Goal: Information Seeking & Learning: Learn about a topic

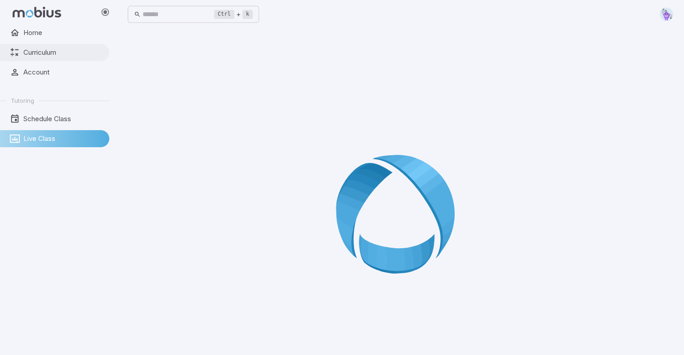
click at [14, 51] on icon at bounding box center [15, 53] width 10 height 10
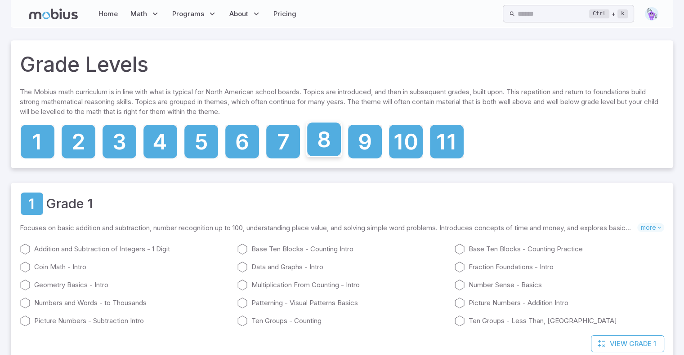
click at [328, 155] on icon at bounding box center [324, 140] width 34 height 34
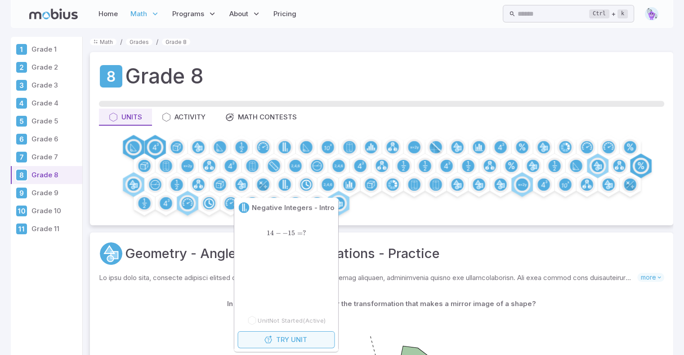
click at [288, 337] on button "Try Unit" at bounding box center [285, 340] width 97 height 17
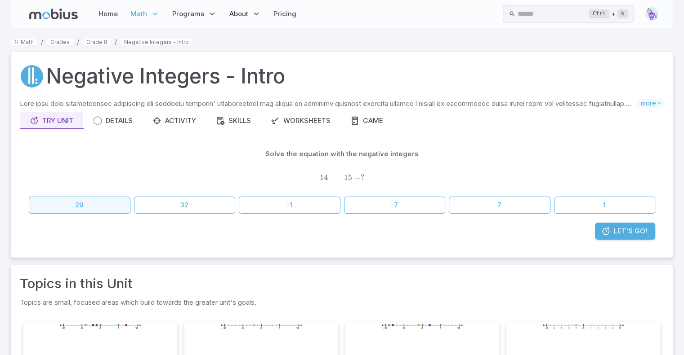
click at [90, 206] on button "29" at bounding box center [80, 205] width 102 height 17
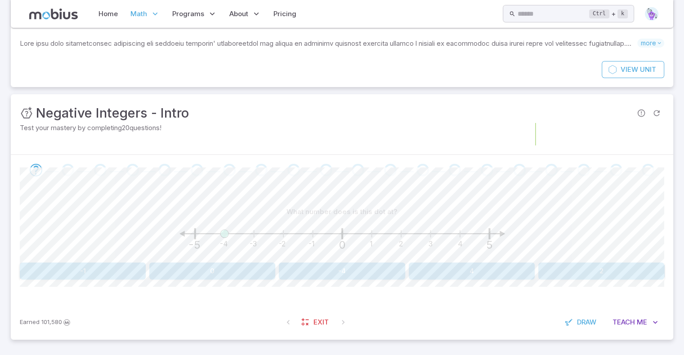
scroll to position [60, 0]
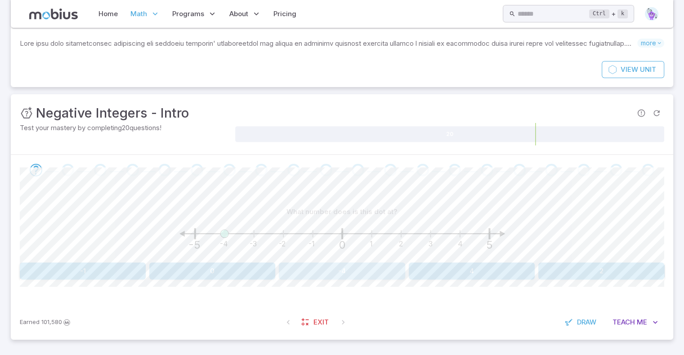
click at [336, 266] on button "-4" at bounding box center [342, 271] width 126 height 17
click at [638, 269] on button "0" at bounding box center [611, 271] width 104 height 17
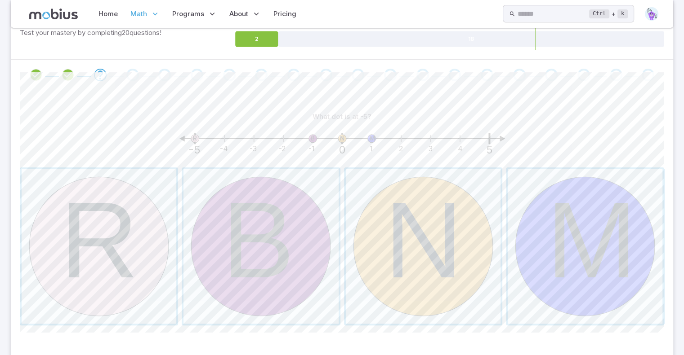
scroll to position [156, 0]
click at [92, 237] on span "button" at bounding box center [99, 246] width 155 height 155
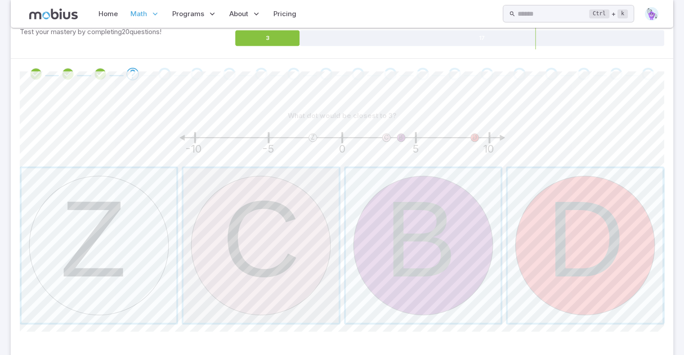
click at [271, 214] on span "button" at bounding box center [260, 246] width 155 height 155
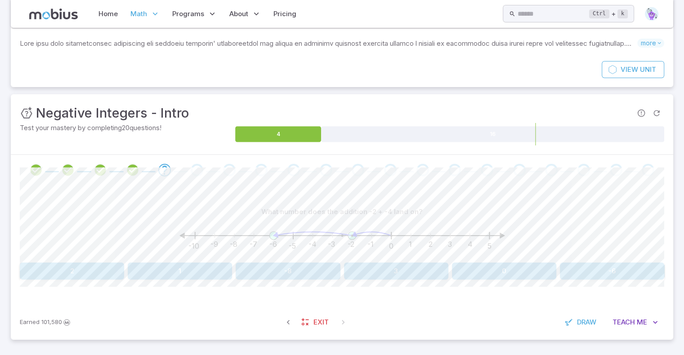
scroll to position [60, 0]
click at [594, 266] on button "-6" at bounding box center [611, 271] width 104 height 17
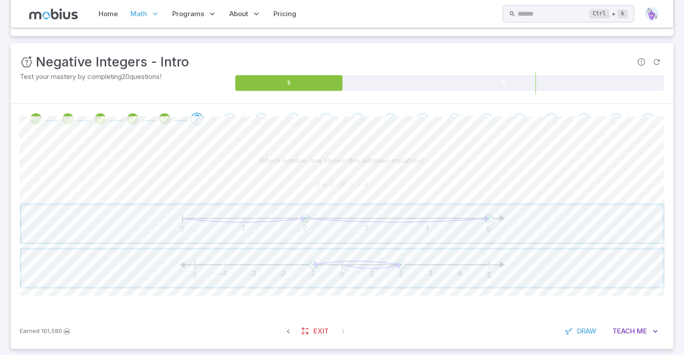
scroll to position [116, 0]
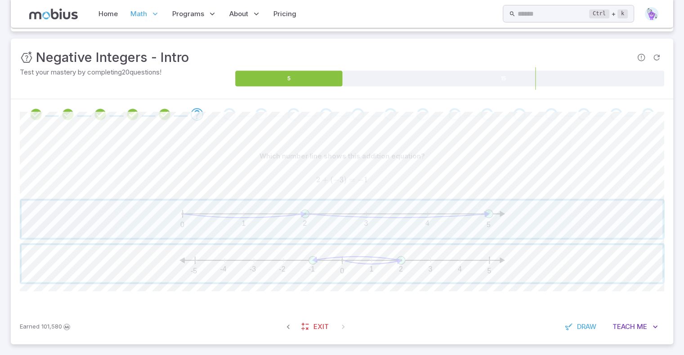
click at [365, 258] on span "button" at bounding box center [342, 263] width 640 height 37
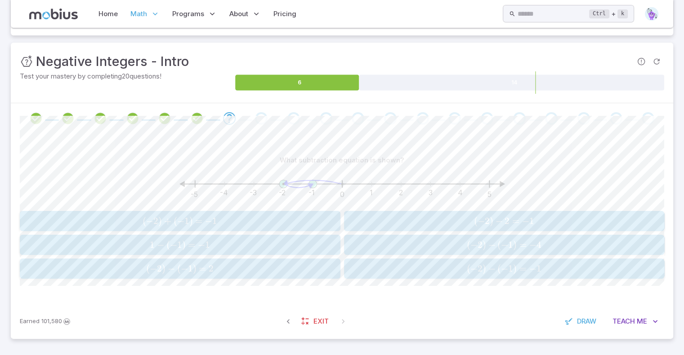
scroll to position [111, 0]
click at [274, 224] on span "( − 2 ) + ( − 1 ) = − 1" at bounding box center [179, 221] width 315 height 11
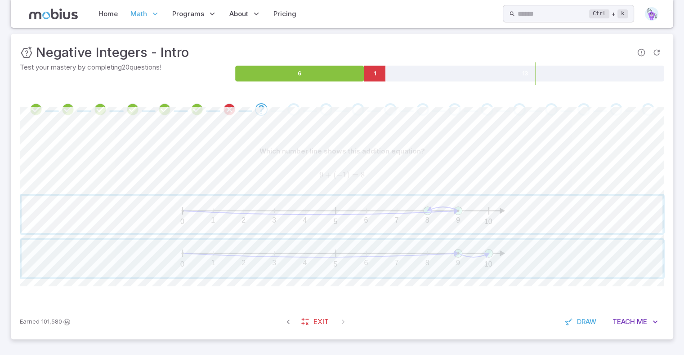
scroll to position [120, 0]
click at [447, 215] on span "button" at bounding box center [342, 215] width 640 height 37
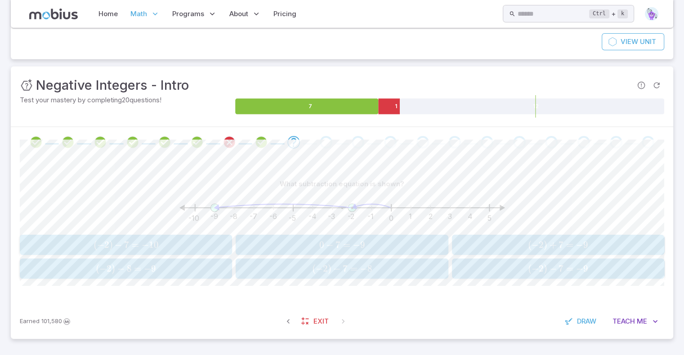
scroll to position [87, 0]
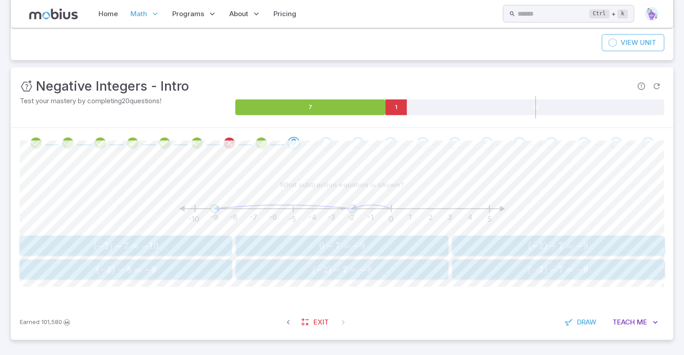
click at [576, 268] on span "−" at bounding box center [579, 269] width 7 height 11
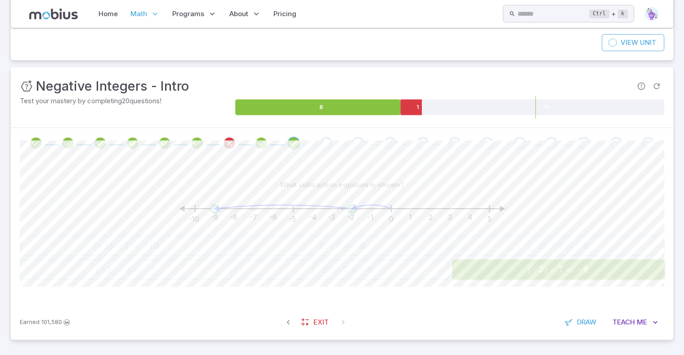
scroll to position [52, 0]
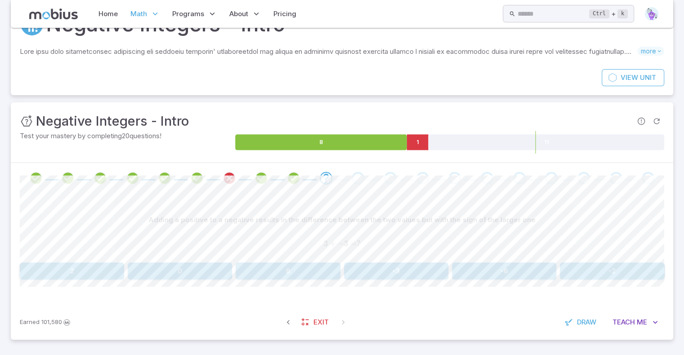
click at [189, 269] on button "0" at bounding box center [180, 271] width 104 height 17
click at [186, 275] on button "-29" at bounding box center [126, 271] width 212 height 17
click at [476, 272] on button "10" at bounding box center [504, 271] width 104 height 17
click at [282, 275] on button "9" at bounding box center [287, 271] width 104 height 17
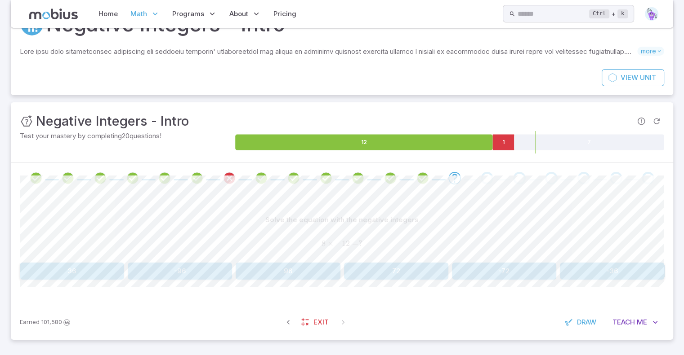
click at [180, 268] on button "-96" at bounding box center [180, 271] width 104 height 17
click at [412, 273] on button "2" at bounding box center [504, 271] width 320 height 17
click at [594, 274] on button "-1" at bounding box center [611, 271] width 104 height 17
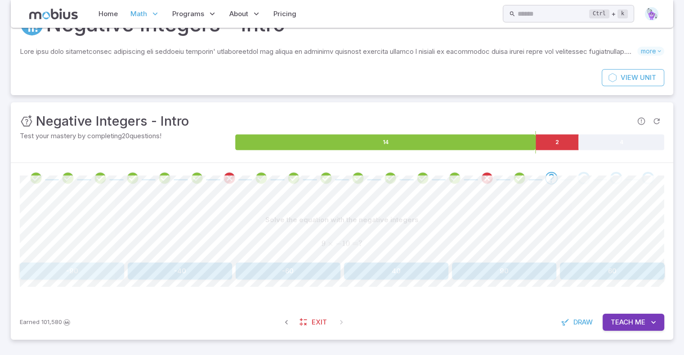
click at [97, 270] on button "-90" at bounding box center [72, 271] width 104 height 17
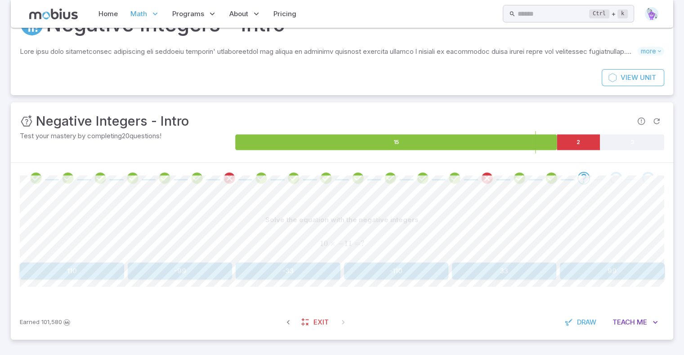
click at [85, 271] on button "110" at bounding box center [72, 271] width 104 height 17
click at [107, 272] on button "-1" at bounding box center [99, 271] width 158 height 17
click at [261, 273] on button "-2" at bounding box center [287, 271] width 104 height 17
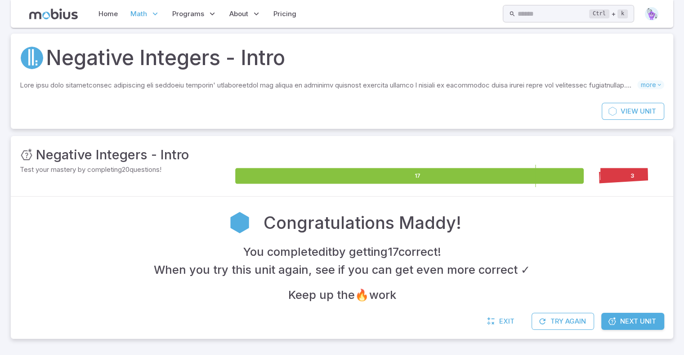
scroll to position [18, 0]
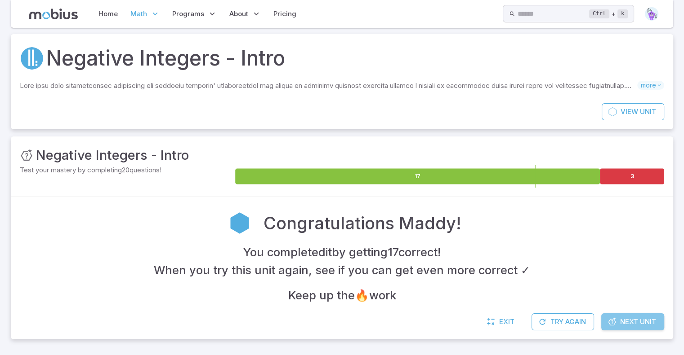
click at [615, 321] on icon at bounding box center [611, 322] width 9 height 9
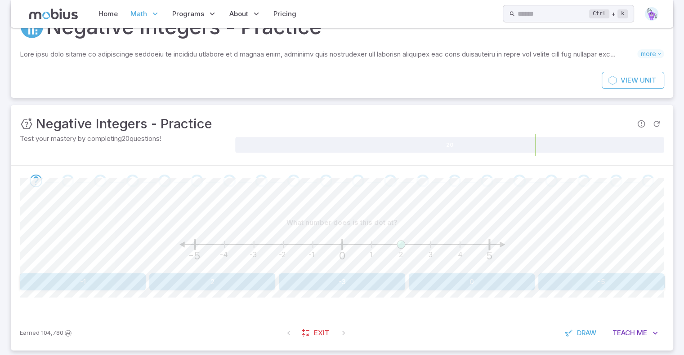
scroll to position [50, 0]
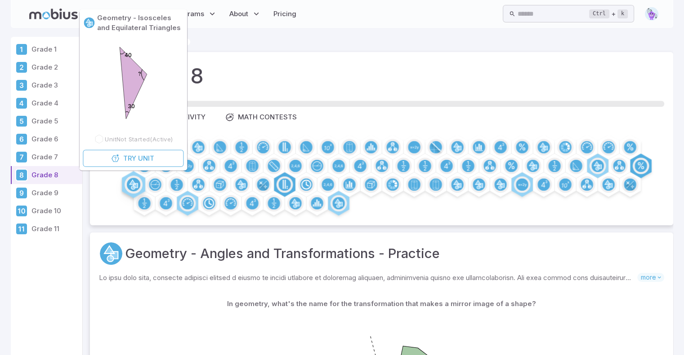
click at [134, 184] on icon at bounding box center [132, 184] width 6 height 9
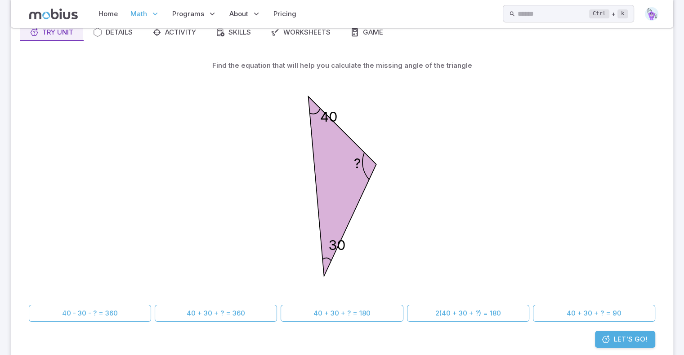
scroll to position [88, 0]
click at [382, 315] on button "40 + 30 + ? = 180" at bounding box center [341, 314] width 122 height 17
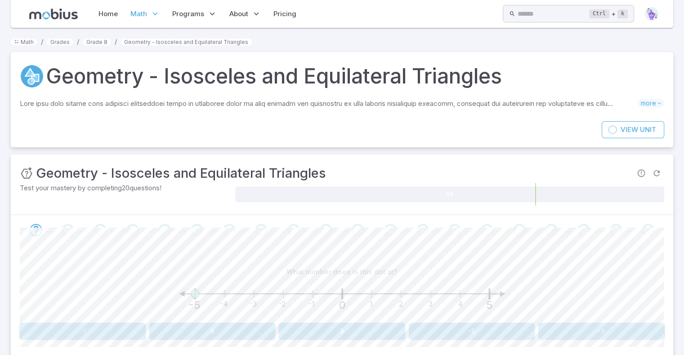
scroll to position [60, 0]
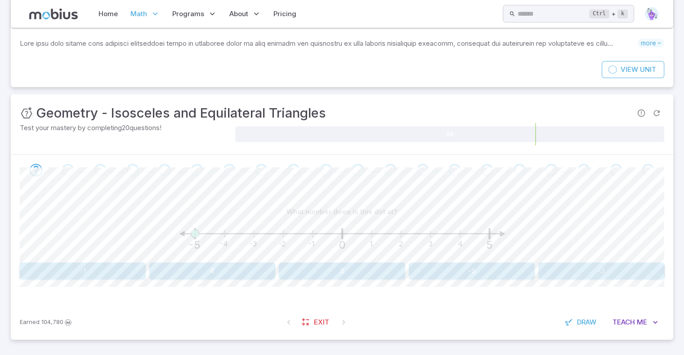
scroll to position [88, 0]
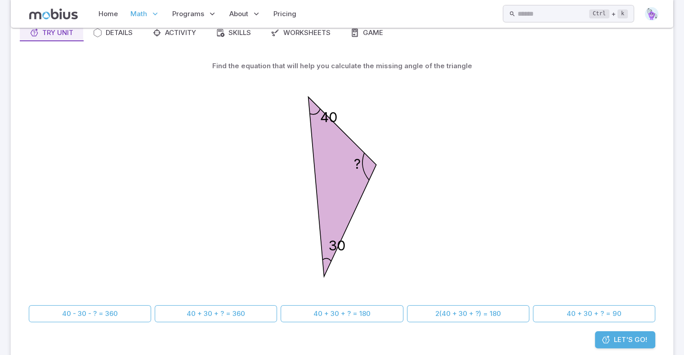
click at [605, 341] on icon at bounding box center [605, 340] width 9 height 9
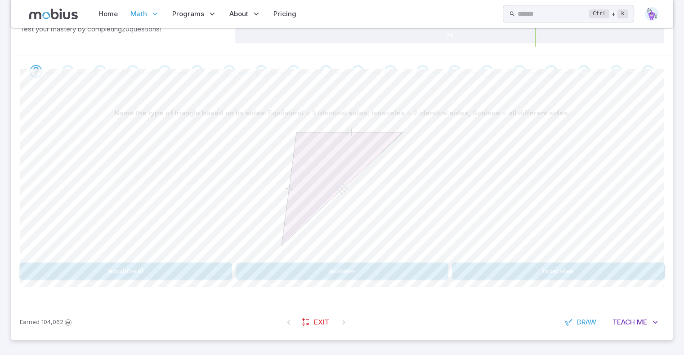
scroll to position [159, 0]
click at [431, 266] on button "scalene" at bounding box center [341, 271] width 212 height 17
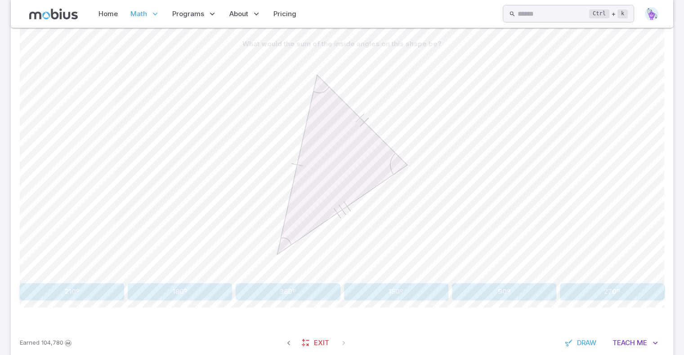
scroll to position [229, 0]
click at [170, 294] on button "180º" at bounding box center [180, 291] width 104 height 17
click at [630, 289] on button "65 + 45 + ? = 180" at bounding box center [601, 291] width 126 height 17
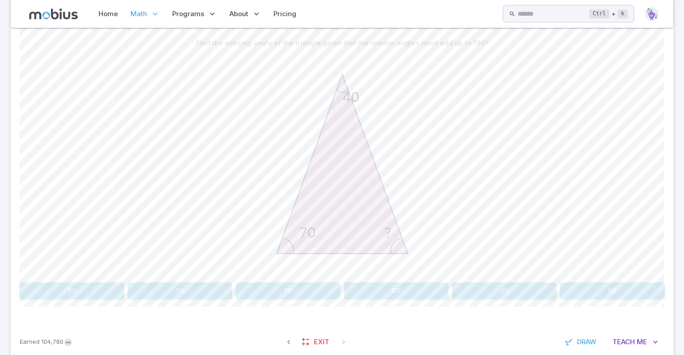
click at [280, 292] on button "70" at bounding box center [287, 291] width 104 height 17
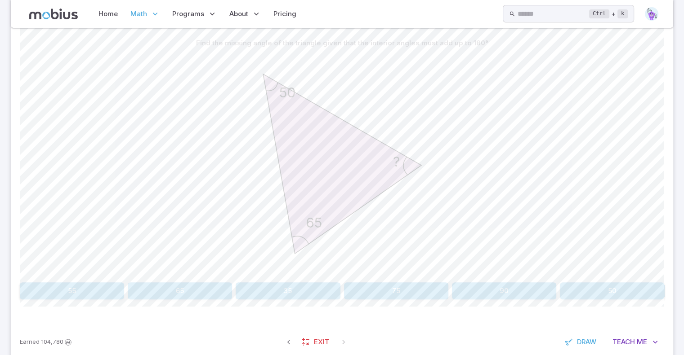
click at [188, 289] on button "65" at bounding box center [180, 291] width 104 height 17
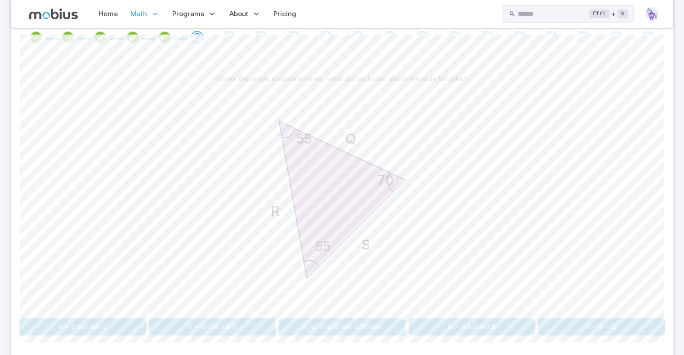
scroll to position [194, 0]
click at [202, 326] on button "S = Q but not R" at bounding box center [212, 326] width 126 height 17
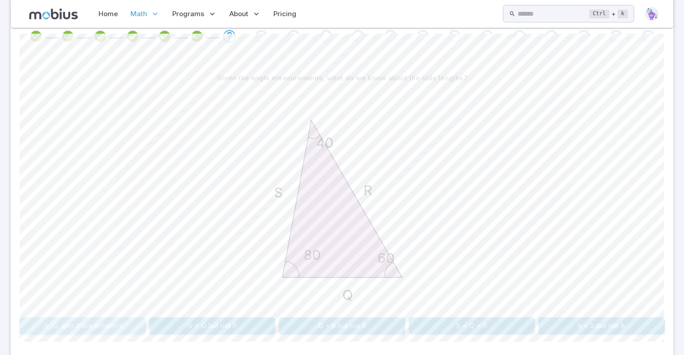
click at [77, 323] on button "S, Q, and R are different" at bounding box center [83, 326] width 126 height 17
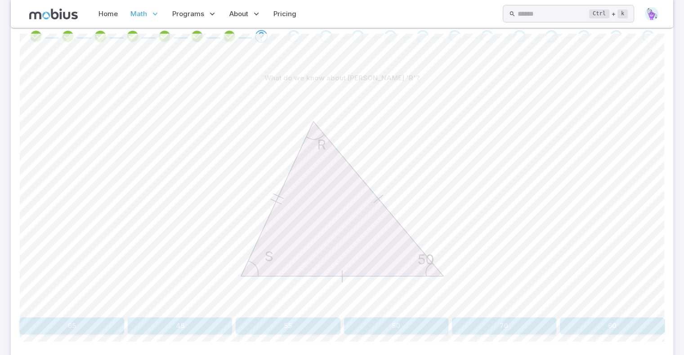
click at [380, 328] on button "50" at bounding box center [396, 326] width 104 height 17
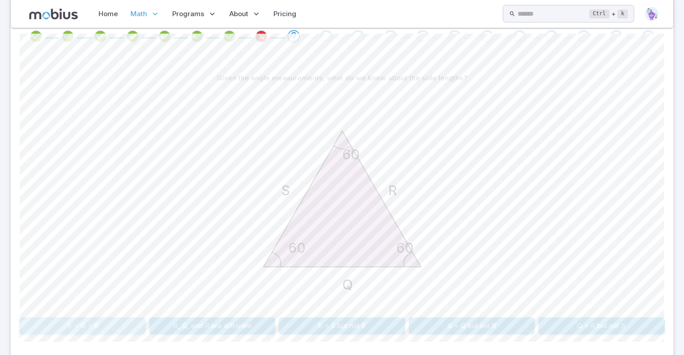
click at [88, 328] on button "S = Q = R" at bounding box center [83, 326] width 126 height 17
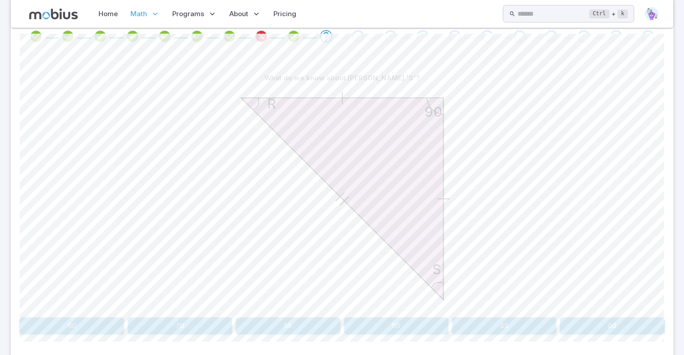
click at [500, 326] on button "45" at bounding box center [504, 326] width 104 height 17
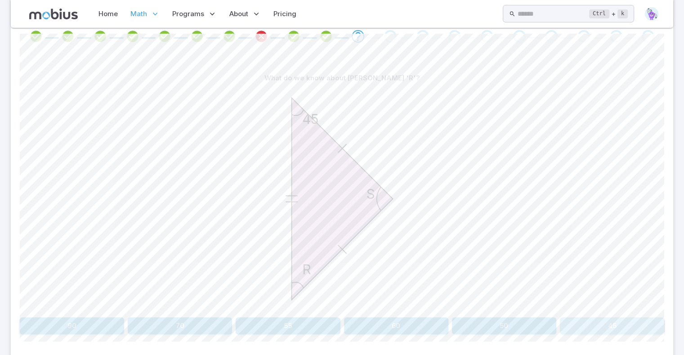
click at [622, 323] on button "45" at bounding box center [611, 326] width 104 height 17
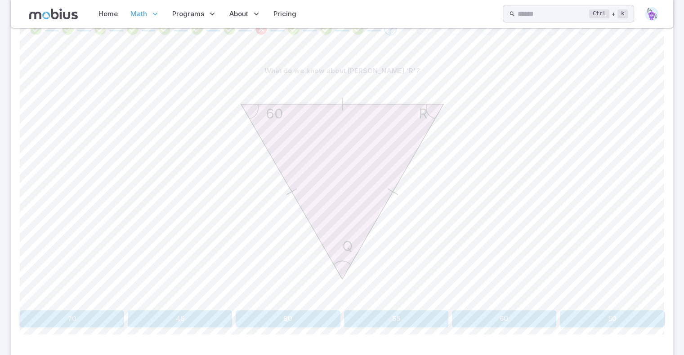
scroll to position [202, 0]
click at [509, 317] on button "60" at bounding box center [504, 318] width 104 height 17
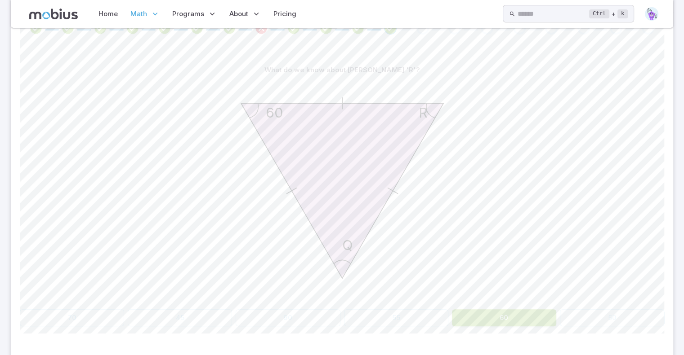
scroll to position [159, 0]
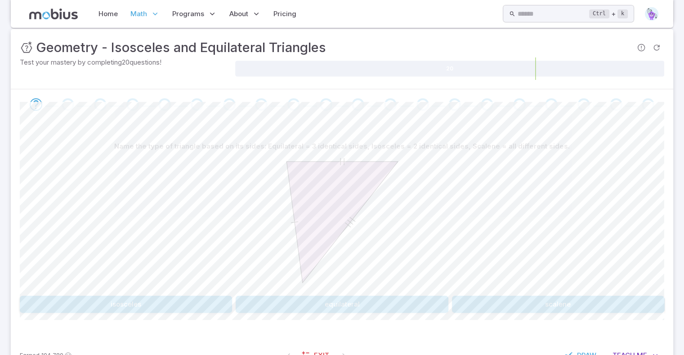
scroll to position [128, 0]
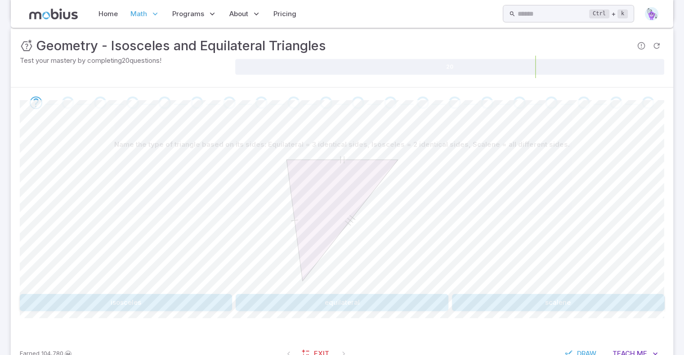
click at [578, 301] on button "scalene" at bounding box center [558, 302] width 212 height 17
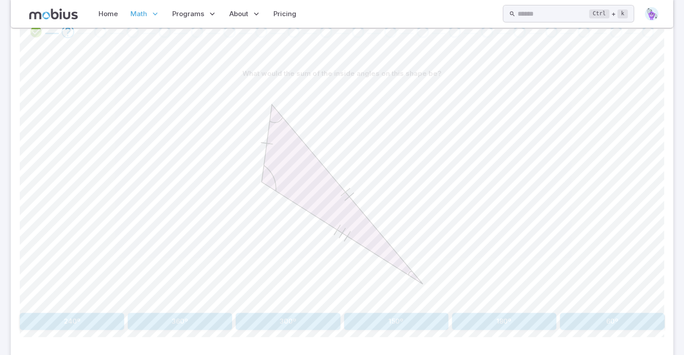
scroll to position [199, 0]
click at [480, 318] on button "180º" at bounding box center [504, 321] width 104 height 17
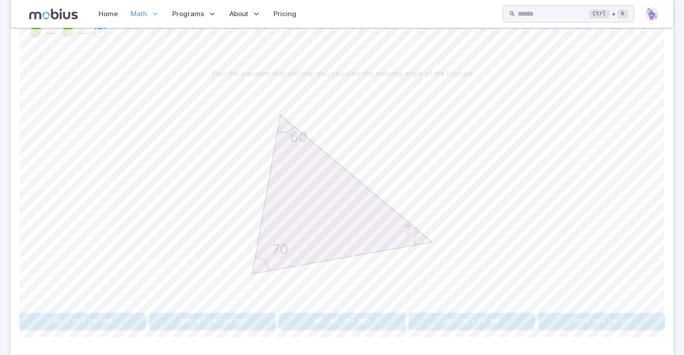
click at [486, 320] on button "60 + 70 + ? = 180" at bounding box center [471, 321] width 126 height 17
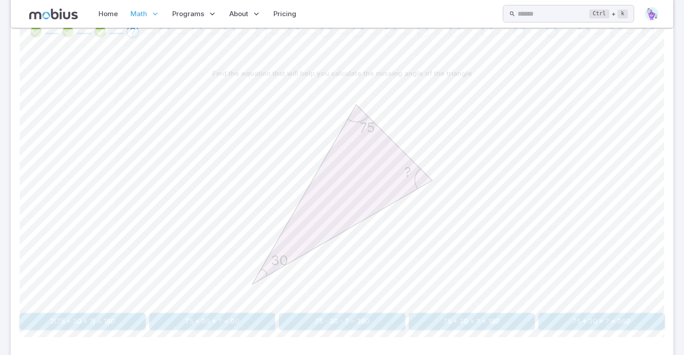
click at [511, 327] on button "75 + 30 + ? = 180" at bounding box center [471, 321] width 126 height 17
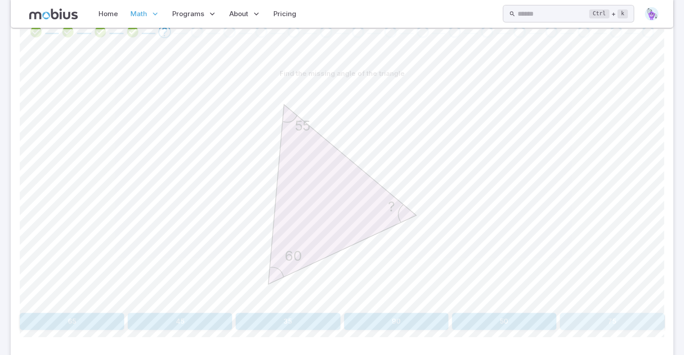
click at [603, 326] on button "75" at bounding box center [611, 321] width 104 height 17
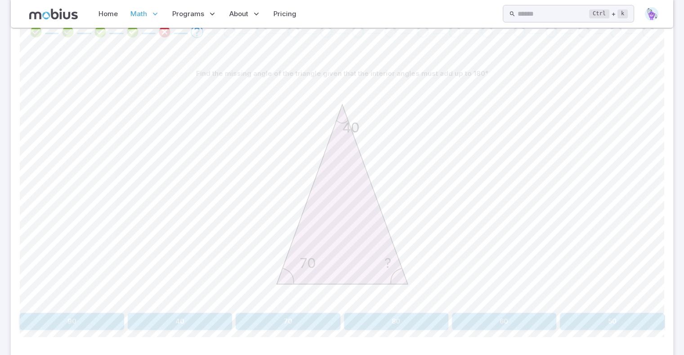
click at [311, 320] on button "70" at bounding box center [287, 321] width 104 height 17
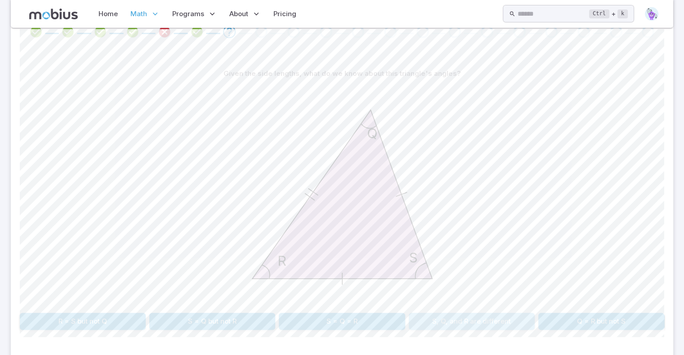
click at [458, 324] on button "S, Q, and R are different" at bounding box center [471, 321] width 126 height 17
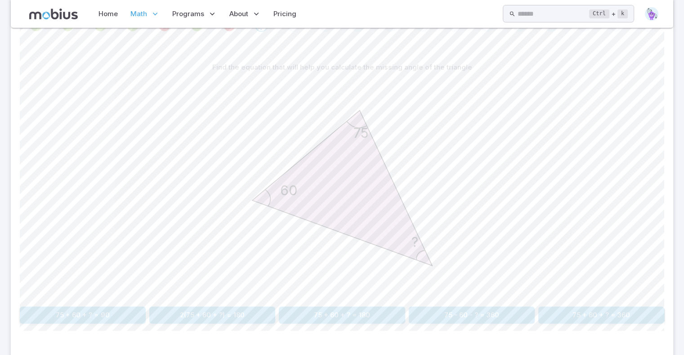
scroll to position [205, 0]
click at [360, 315] on button "75 + 60 + ? = 180" at bounding box center [342, 315] width 126 height 17
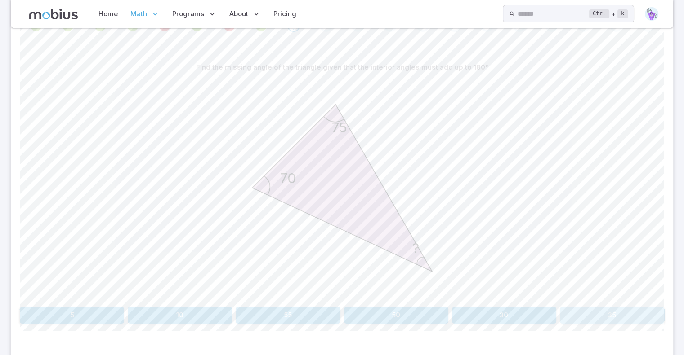
click at [592, 320] on button "35" at bounding box center [611, 315] width 104 height 17
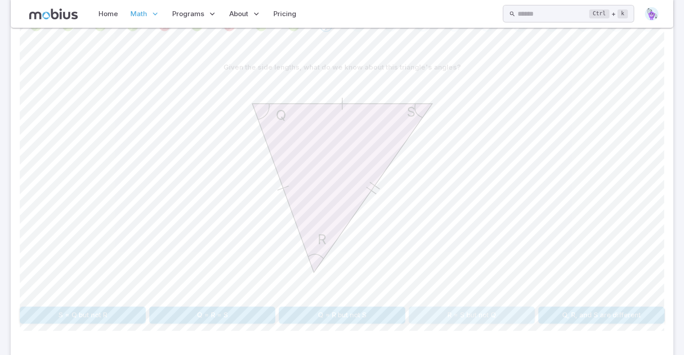
click at [500, 313] on button "R = S but not Q" at bounding box center [471, 315] width 126 height 17
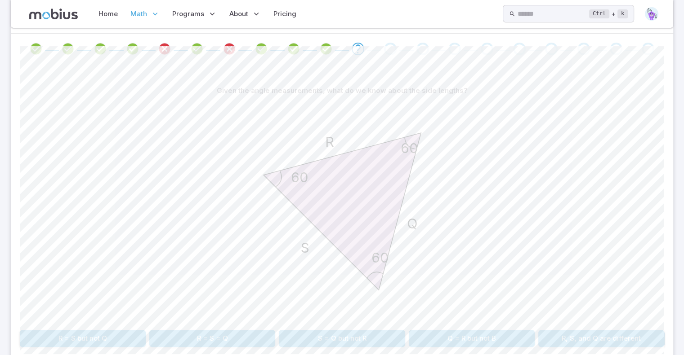
scroll to position [182, 0]
click at [221, 338] on button "R = S = Q" at bounding box center [212, 337] width 126 height 17
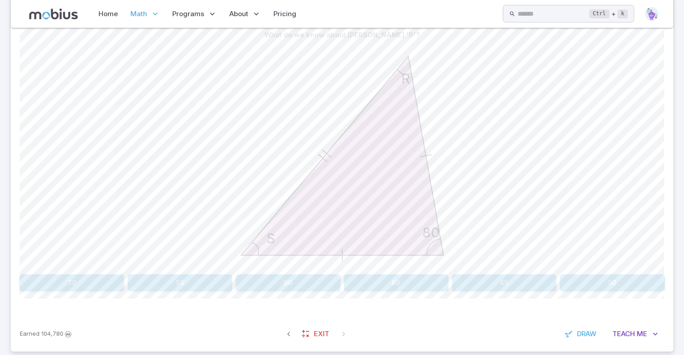
scroll to position [244, 0]
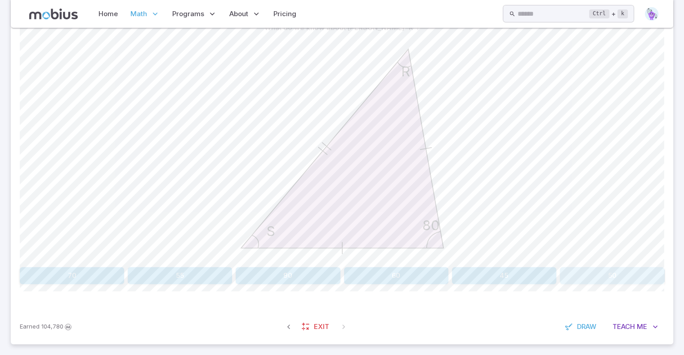
click at [586, 275] on button "50" at bounding box center [611, 275] width 104 height 17
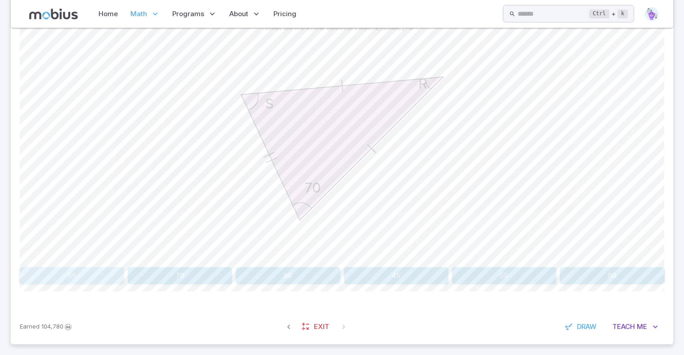
click at [66, 274] on button "55" at bounding box center [72, 275] width 104 height 17
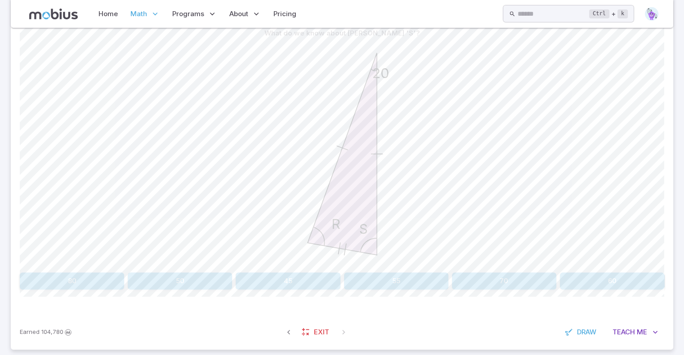
scroll to position [239, 0]
click at [77, 275] on button "80" at bounding box center [72, 281] width 104 height 17
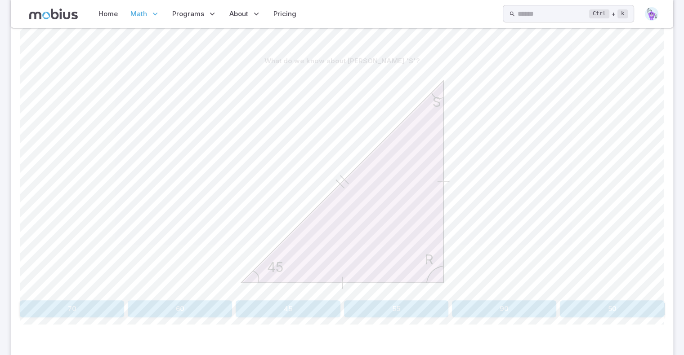
scroll to position [213, 0]
click at [304, 304] on button "45" at bounding box center [287, 307] width 104 height 17
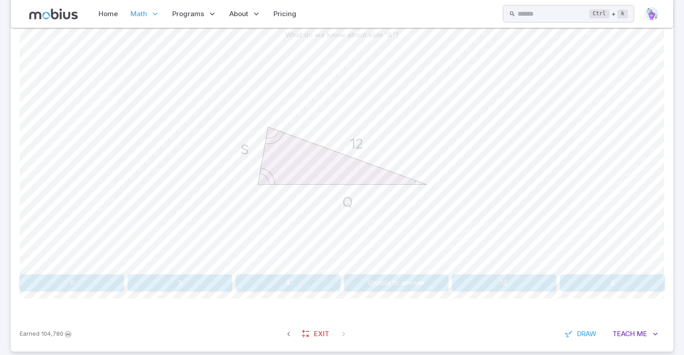
scroll to position [242, 0]
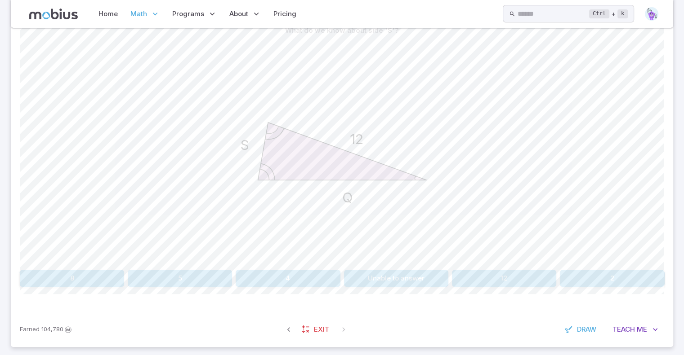
click at [411, 283] on button "Unable to answer" at bounding box center [396, 278] width 104 height 17
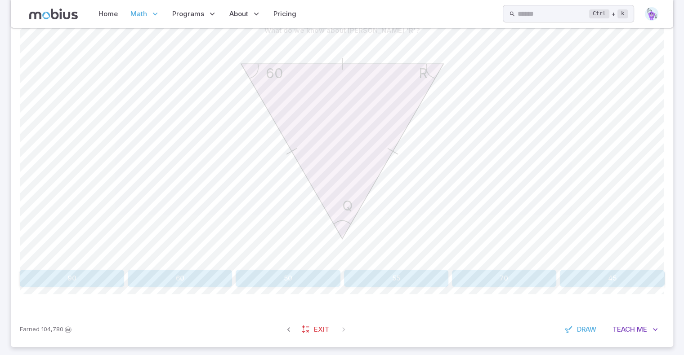
scroll to position [201, 0]
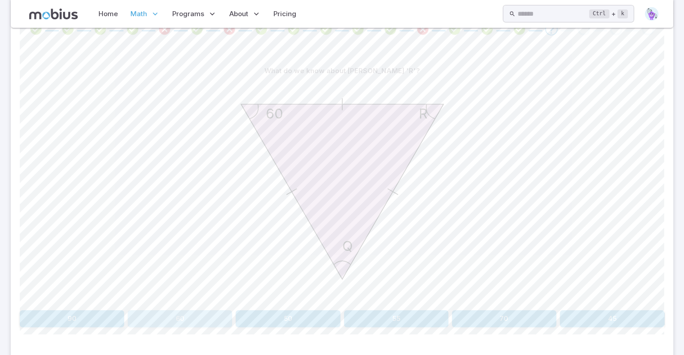
click at [204, 311] on button "60" at bounding box center [180, 319] width 104 height 17
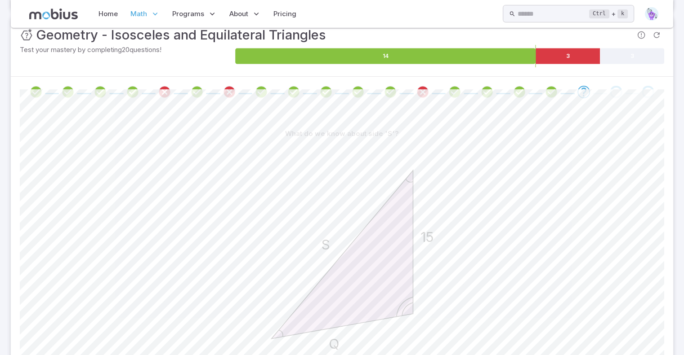
scroll to position [249, 0]
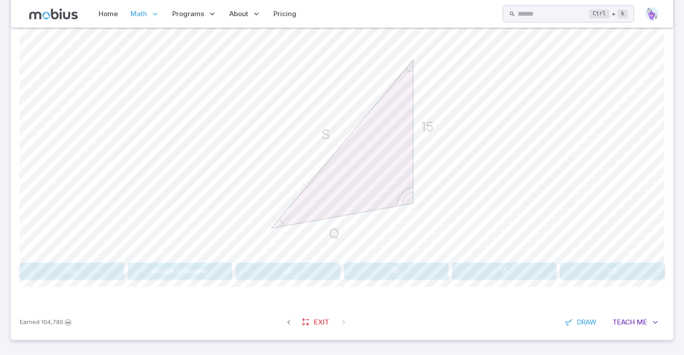
click at [202, 273] on button "Unable to answer" at bounding box center [180, 271] width 104 height 17
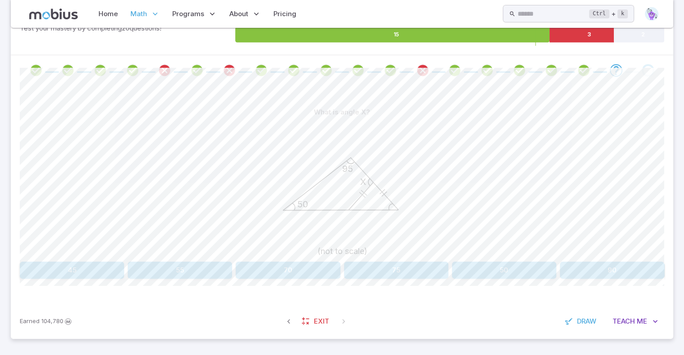
scroll to position [159, 0]
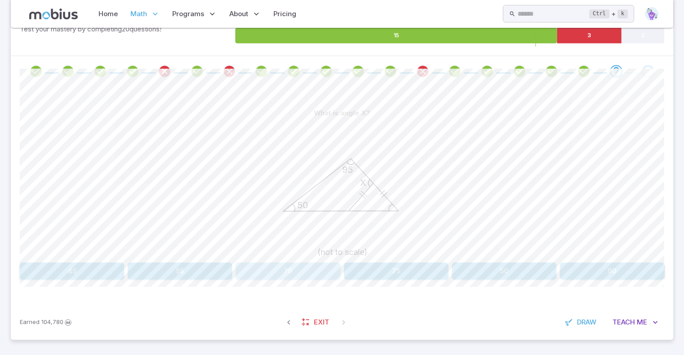
click at [302, 263] on button "70" at bounding box center [287, 271] width 104 height 17
click at [359, 274] on button "40" at bounding box center [342, 271] width 126 height 17
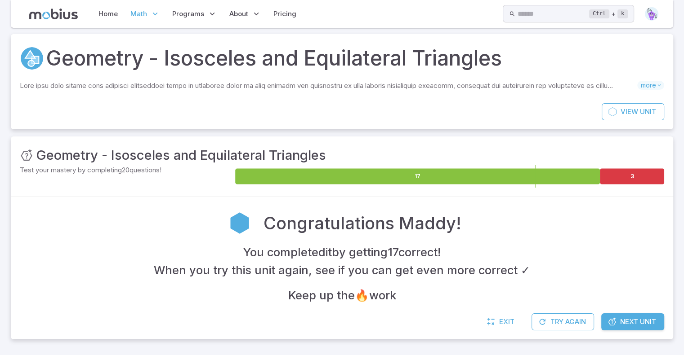
scroll to position [0, 0]
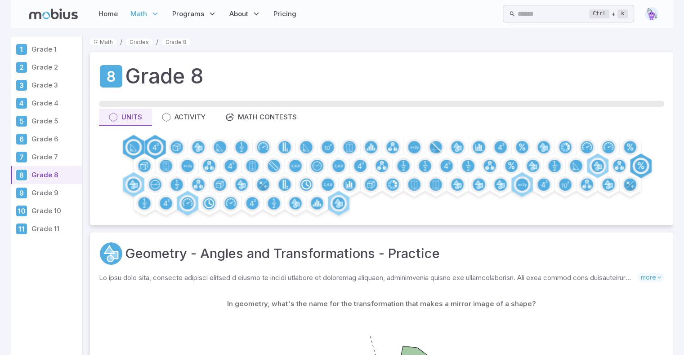
click at [42, 188] on p "Grade 9" at bounding box center [54, 193] width 47 height 10
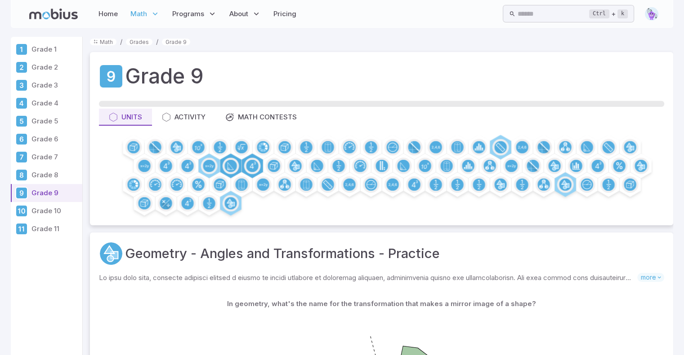
click at [59, 210] on p "Grade 10" at bounding box center [54, 211] width 47 height 10
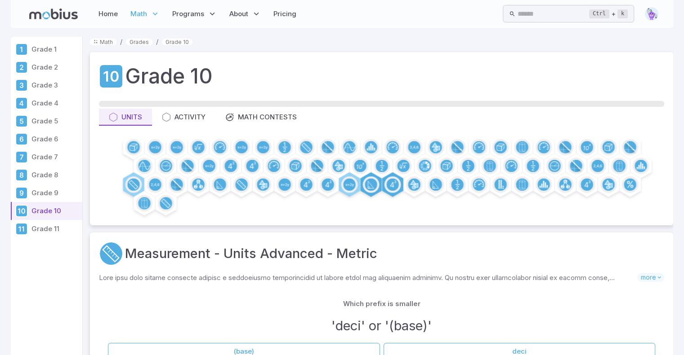
click at [41, 188] on p "Grade 9" at bounding box center [54, 193] width 47 height 10
